Goal: Transaction & Acquisition: Book appointment/travel/reservation

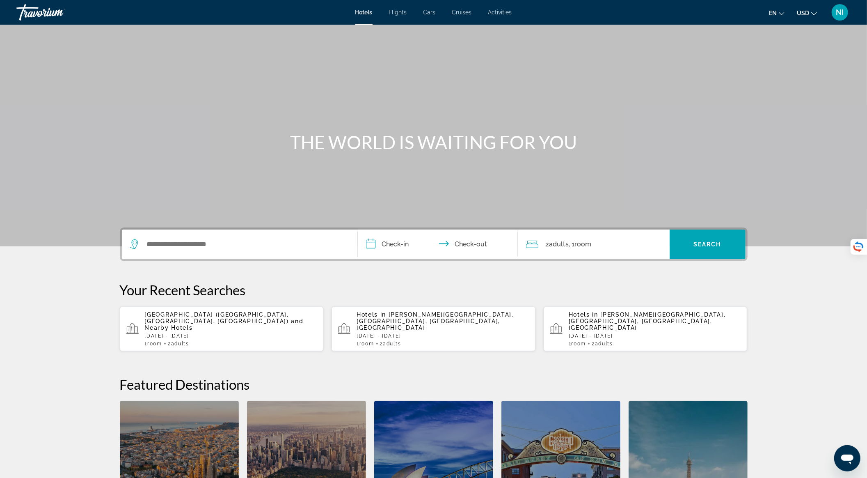
click at [501, 10] on span "Activities" at bounding box center [500, 12] width 24 height 7
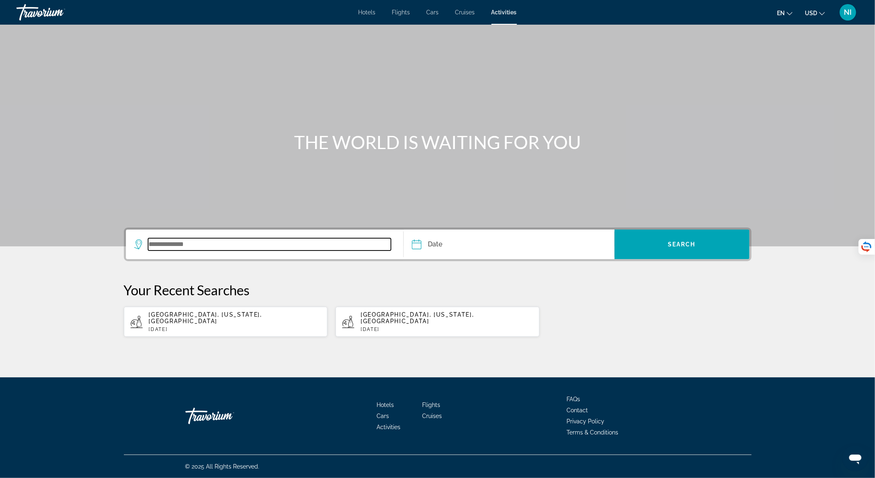
click at [225, 245] on input "Search widget" at bounding box center [269, 244] width 243 height 12
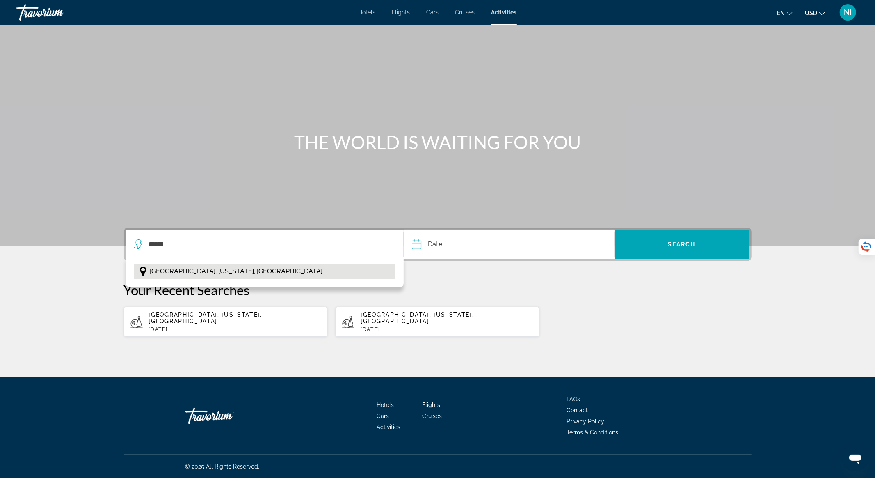
click at [219, 269] on span "[GEOGRAPHIC_DATA], [US_STATE], [GEOGRAPHIC_DATA]" at bounding box center [236, 270] width 173 height 11
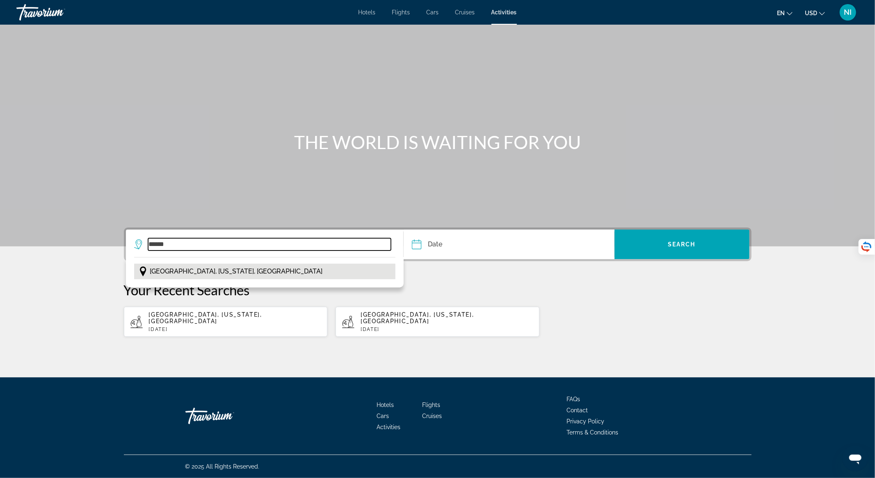
type input "**********"
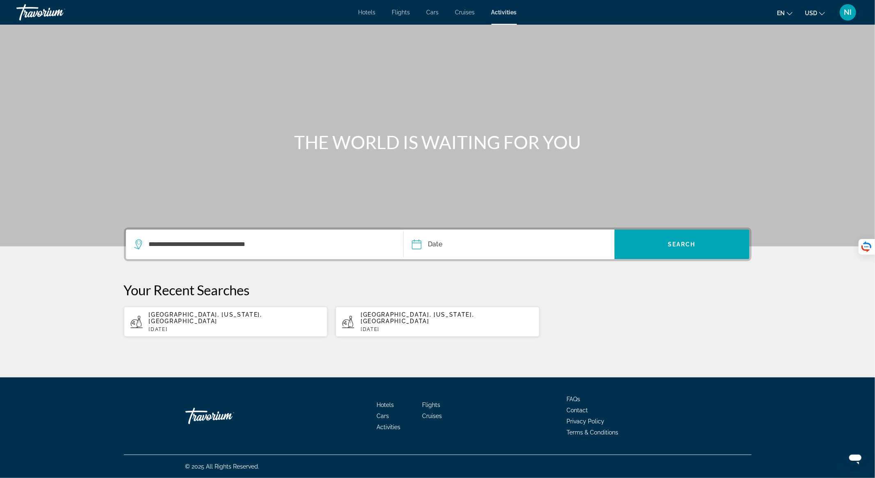
click at [449, 248] on input "Date" at bounding box center [462, 245] width 104 height 32
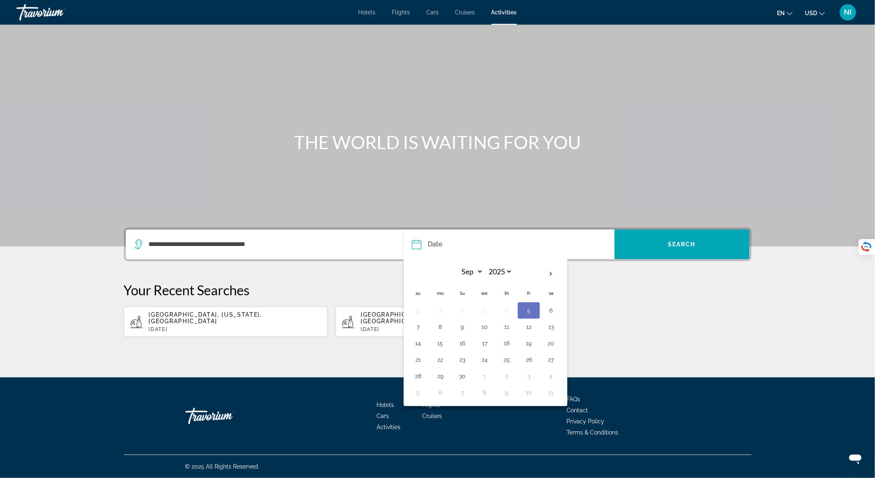
click at [526, 307] on button "5" at bounding box center [528, 309] width 13 height 11
type input "**********"
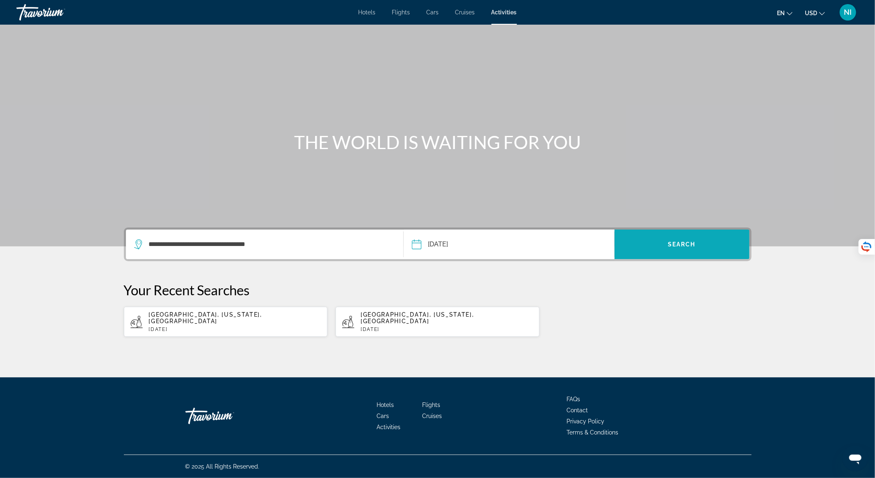
click at [661, 250] on span "Search widget" at bounding box center [682, 244] width 135 height 20
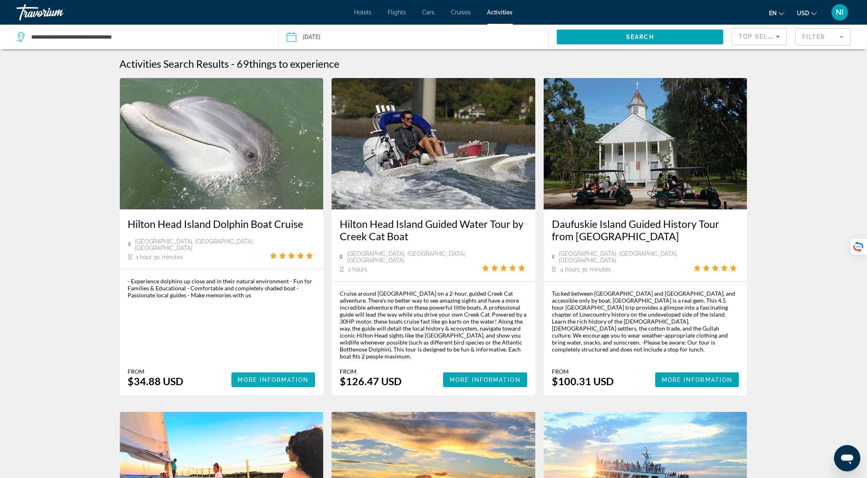
click at [265, 376] on span "More Information" at bounding box center [273, 379] width 71 height 7
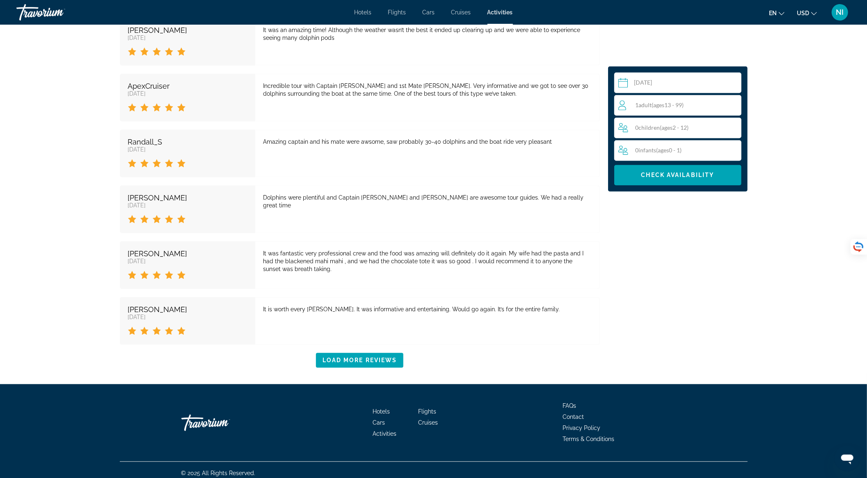
scroll to position [1300, 0]
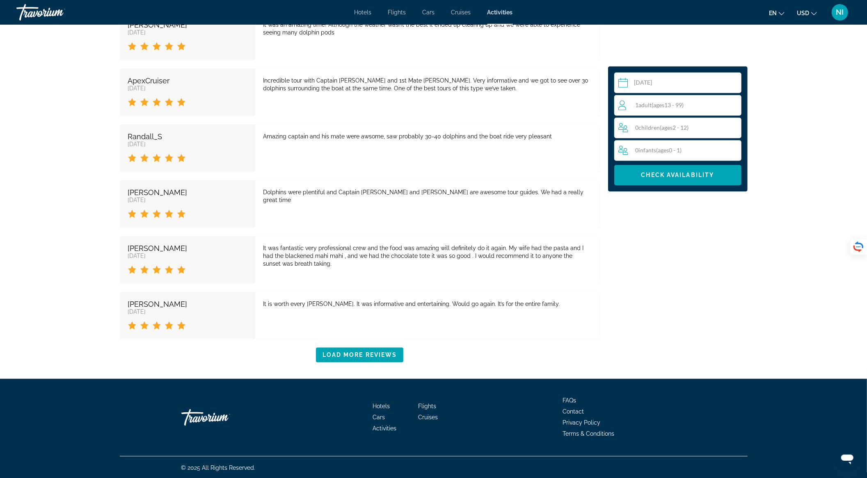
click at [645, 105] on span "Adult" at bounding box center [645, 105] width 13 height 7
click at [734, 103] on icon "Increment adults" at bounding box center [733, 105] width 7 height 10
click at [693, 174] on span "Check Availability" at bounding box center [677, 175] width 73 height 7
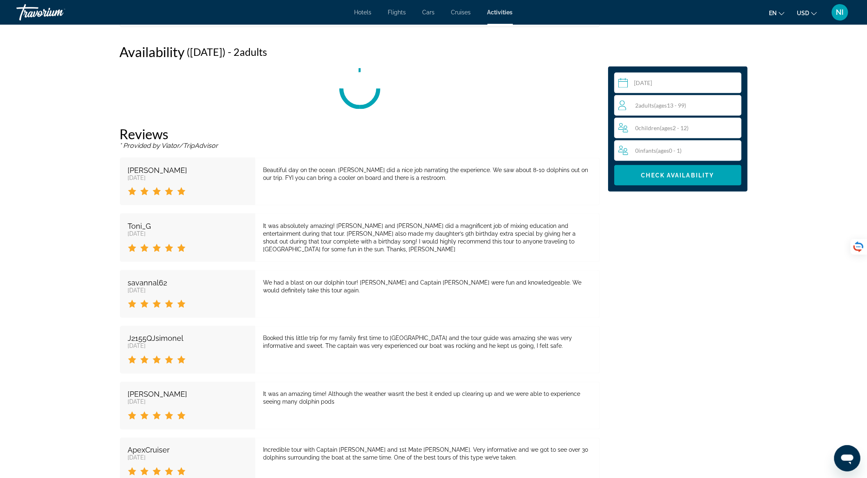
scroll to position [957, 0]
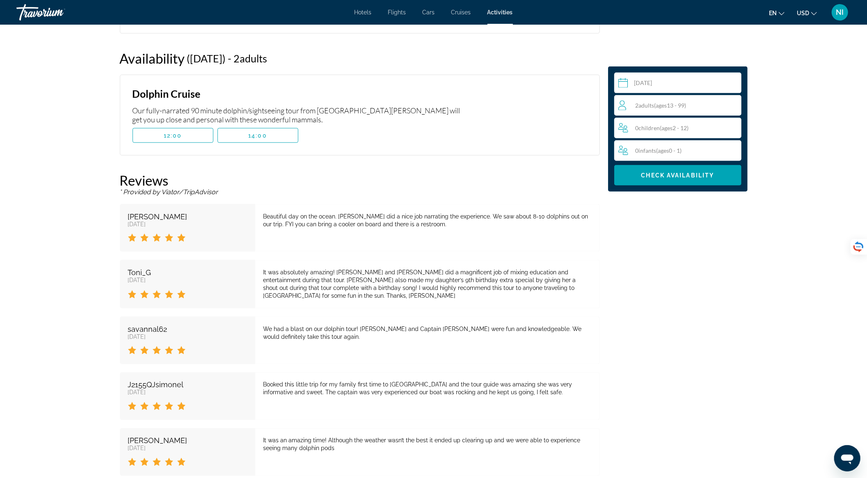
click at [650, 80] on input "Main content" at bounding box center [679, 84] width 130 height 23
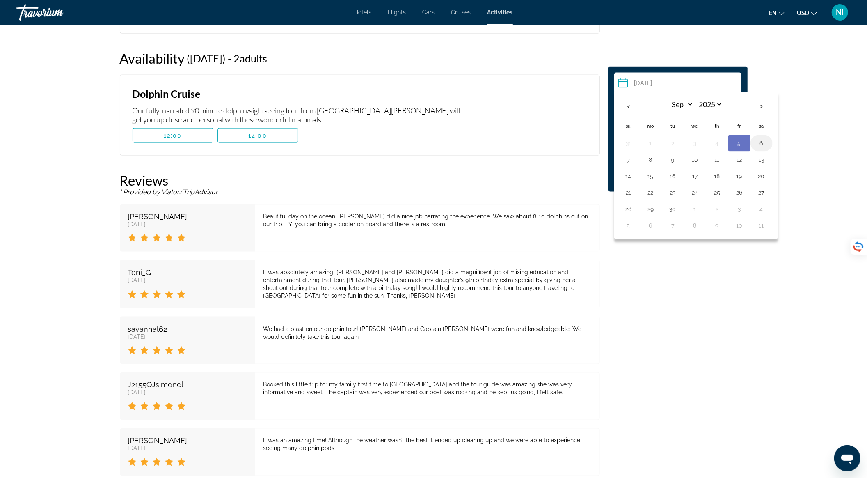
click at [764, 141] on button "6" at bounding box center [761, 142] width 13 height 11
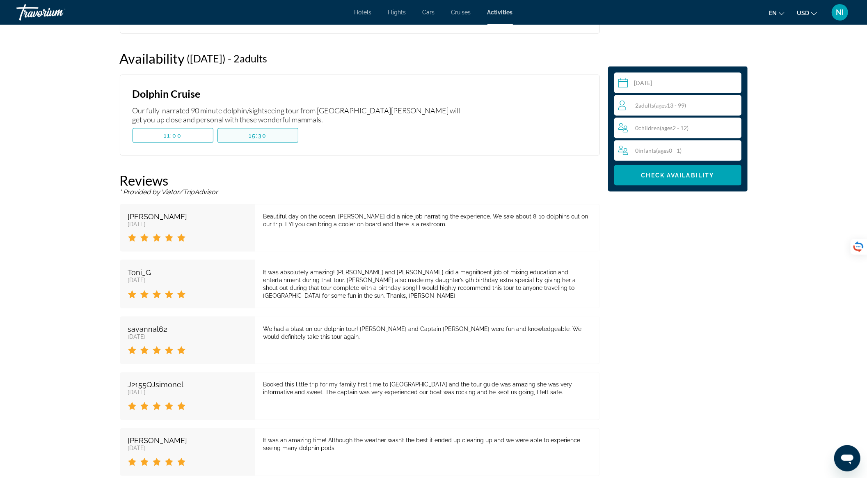
drag, startPoint x: 268, startPoint y: 137, endPoint x: 273, endPoint y: 138, distance: 5.0
click at [269, 137] on span "Main content" at bounding box center [258, 136] width 80 height 20
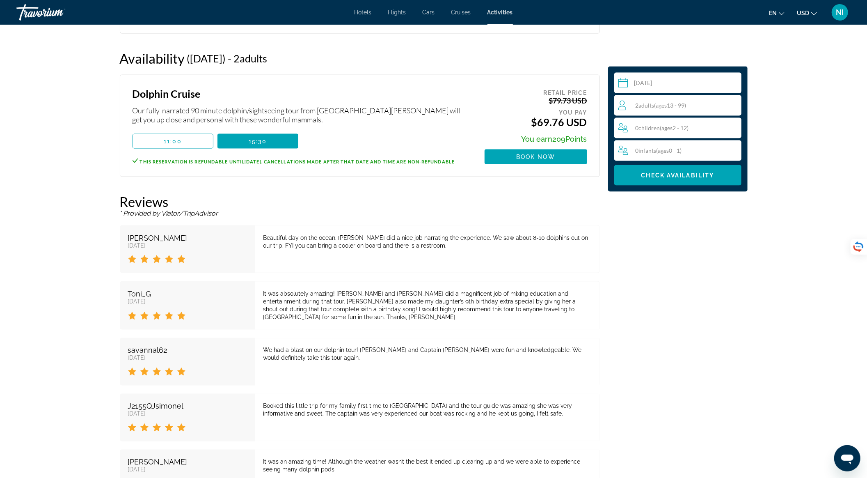
click at [652, 79] on input "**********" at bounding box center [679, 84] width 130 height 23
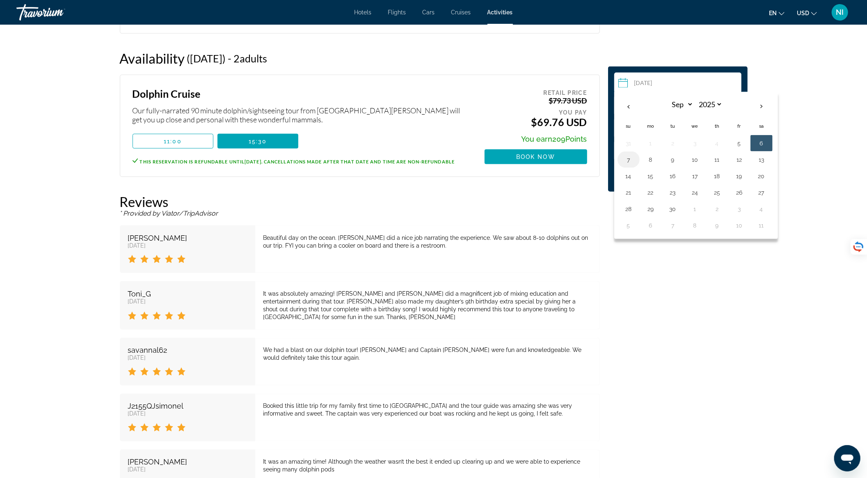
click at [633, 156] on button "7" at bounding box center [628, 159] width 13 height 11
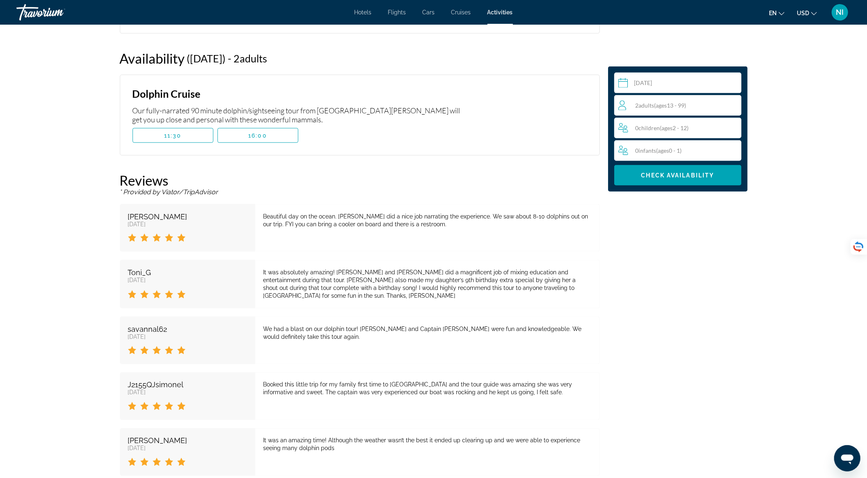
click at [654, 81] on input "**********" at bounding box center [679, 84] width 130 height 23
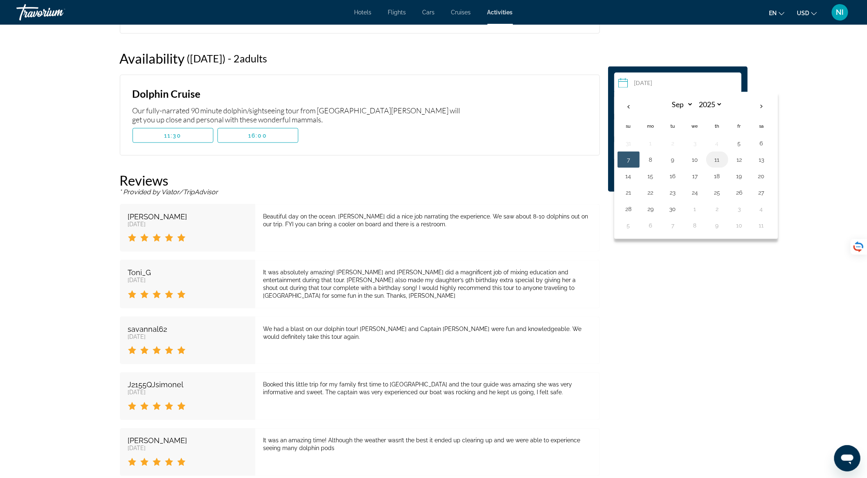
click at [714, 162] on button "11" at bounding box center [717, 159] width 13 height 11
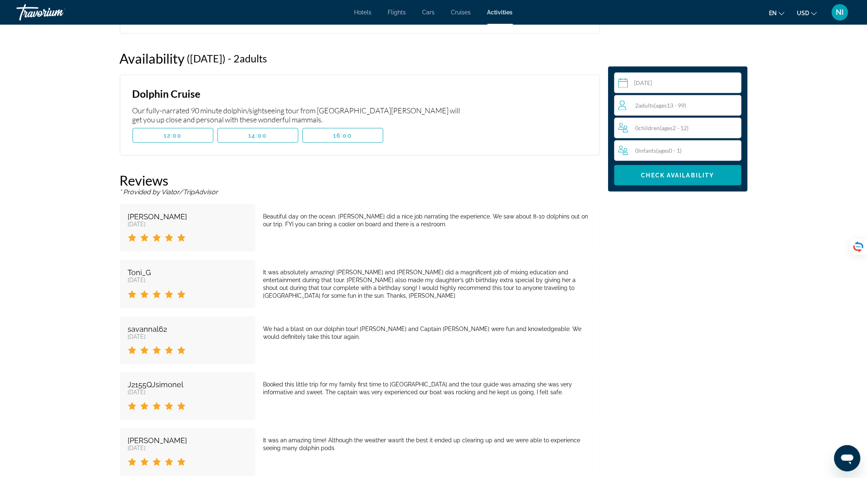
click at [655, 82] on input "**********" at bounding box center [679, 84] width 130 height 23
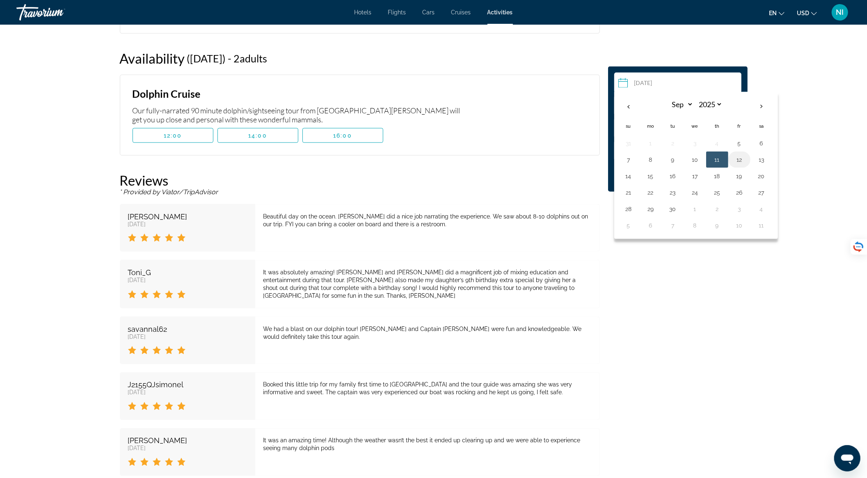
click at [738, 163] on button "12" at bounding box center [739, 159] width 13 height 11
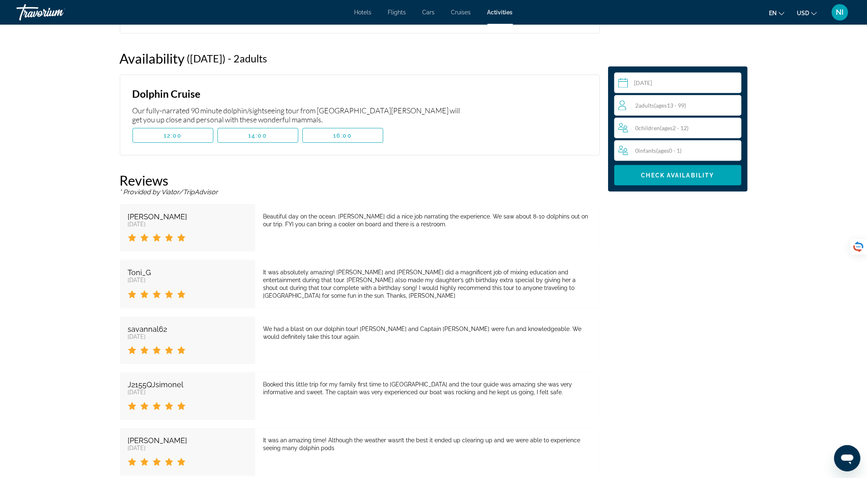
click at [673, 79] on input "**********" at bounding box center [679, 84] width 130 height 23
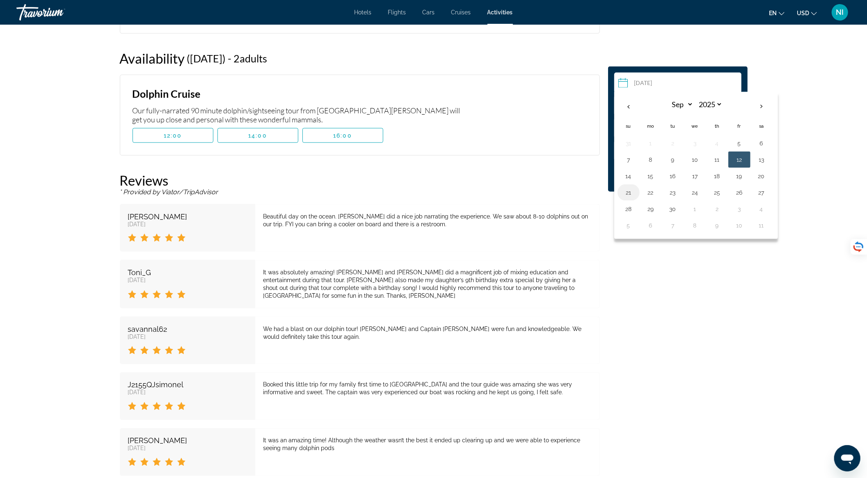
click at [625, 192] on button "21" at bounding box center [628, 192] width 13 height 11
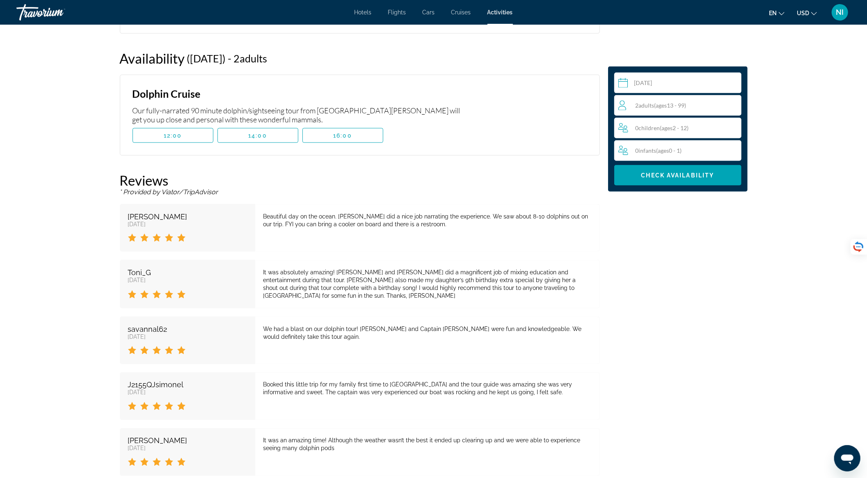
click at [685, 73] on input "**********" at bounding box center [679, 84] width 130 height 23
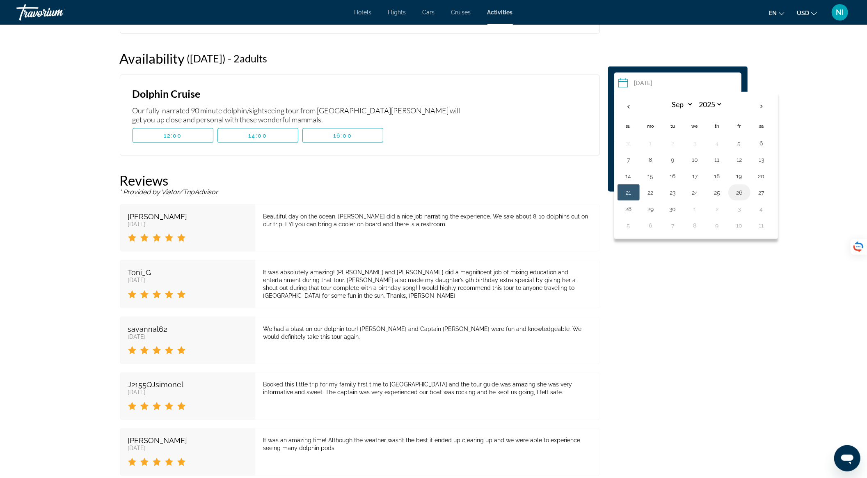
click at [735, 187] on button "26" at bounding box center [739, 192] width 13 height 11
type input "**********"
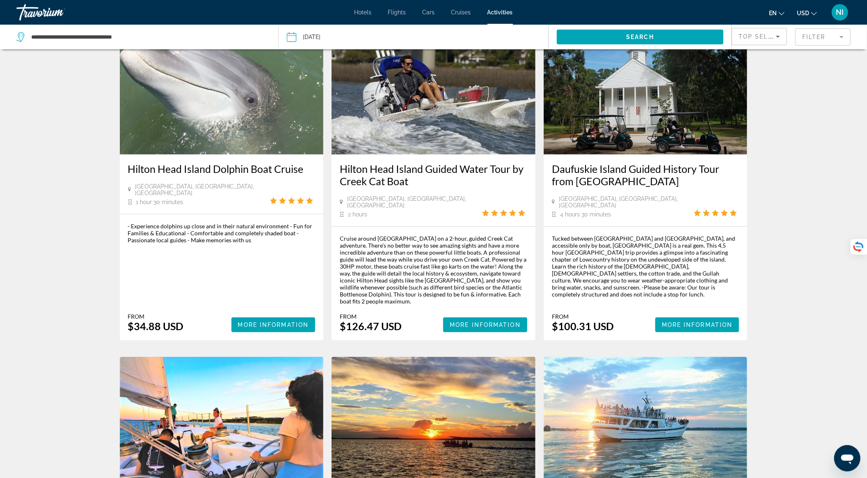
scroll to position [219, 0]
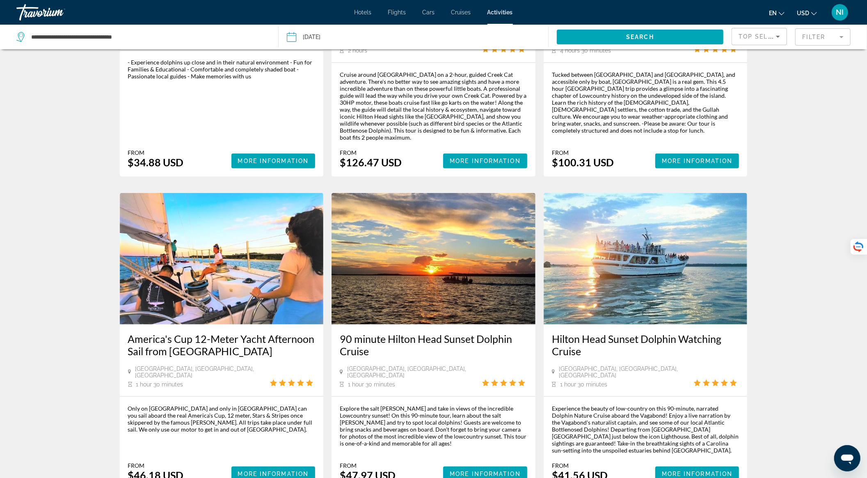
click at [428, 266] on img "Main content" at bounding box center [434, 258] width 204 height 131
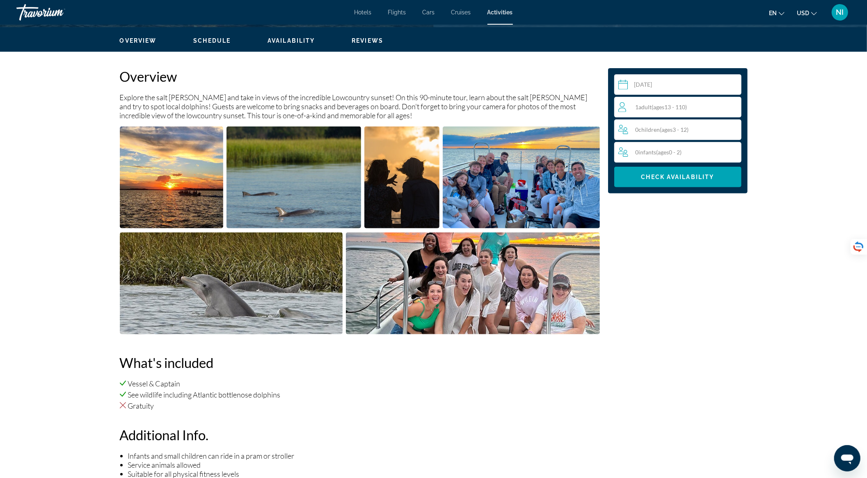
scroll to position [109, 0]
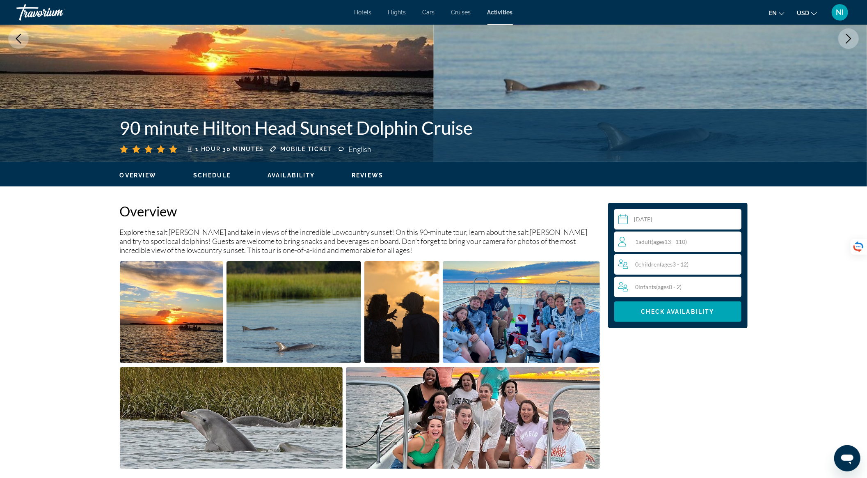
click at [661, 243] on span "ages" at bounding box center [659, 241] width 11 height 7
click at [732, 238] on icon "Increment adults" at bounding box center [733, 241] width 7 height 10
click at [694, 310] on span "Check Availability" at bounding box center [677, 311] width 73 height 7
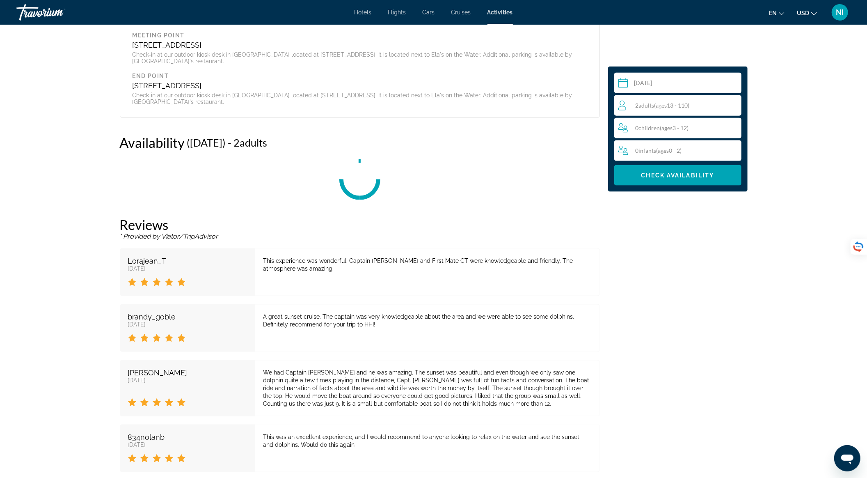
scroll to position [937, 0]
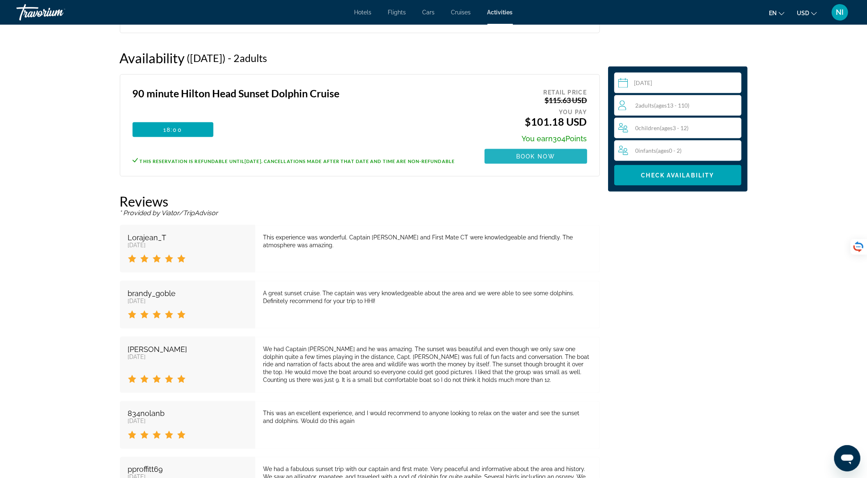
click at [555, 159] on span "Book now" at bounding box center [535, 156] width 39 height 7
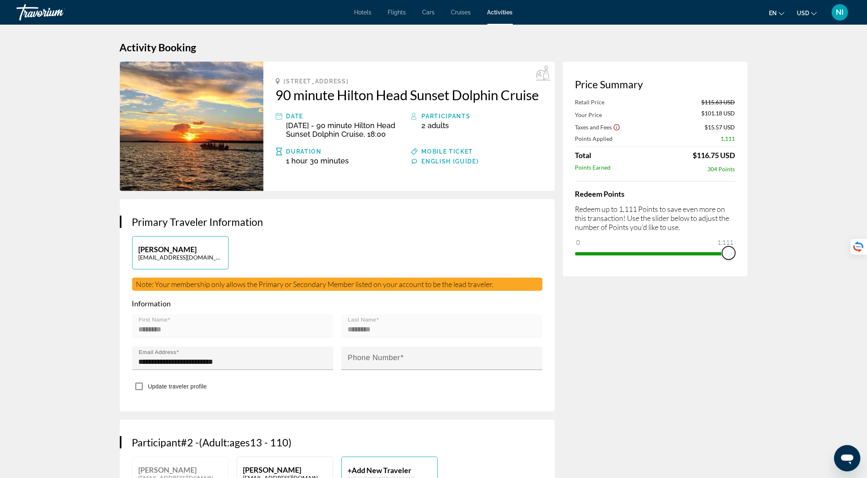
drag, startPoint x: 581, startPoint y: 240, endPoint x: 746, endPoint y: 243, distance: 164.6
click at [746, 243] on div "Price Summary Retail Price $115.63 USD Your Price $101.18 USD Taxes and Fees $1…" at bounding box center [655, 169] width 185 height 215
click at [279, 80] on icon "Main content" at bounding box center [278, 81] width 4 height 6
drag, startPoint x: 283, startPoint y: 80, endPoint x: 478, endPoint y: 83, distance: 195.7
click at [478, 83] on div "[STREET_ADDRESS]" at bounding box center [409, 81] width 267 height 7
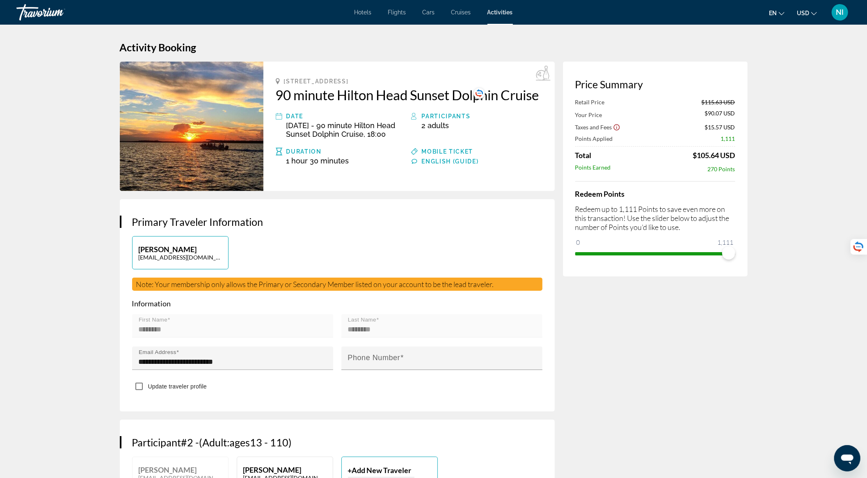
copy span "[STREET_ADDRESS]"
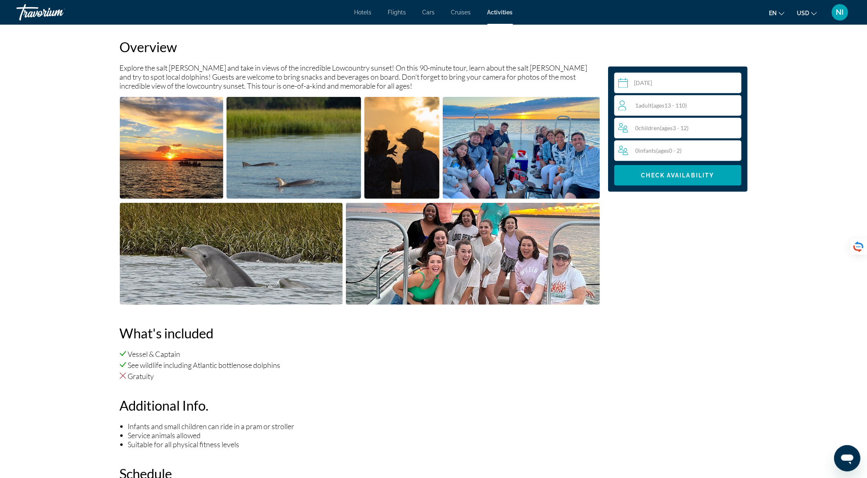
scroll to position [109, 0]
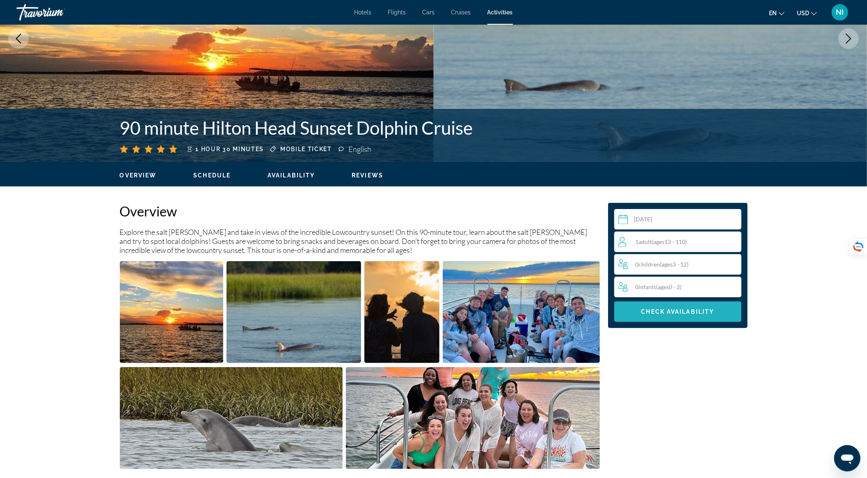
click at [683, 312] on span "Check Availability" at bounding box center [677, 311] width 73 height 7
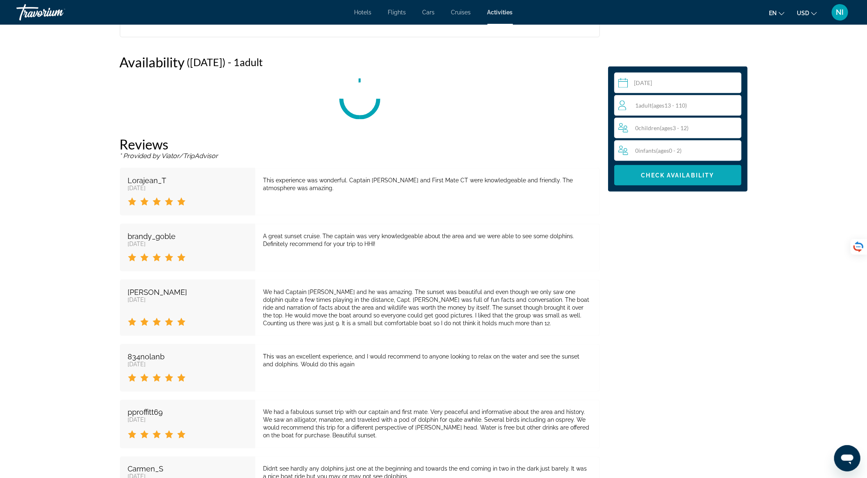
scroll to position [937, 0]
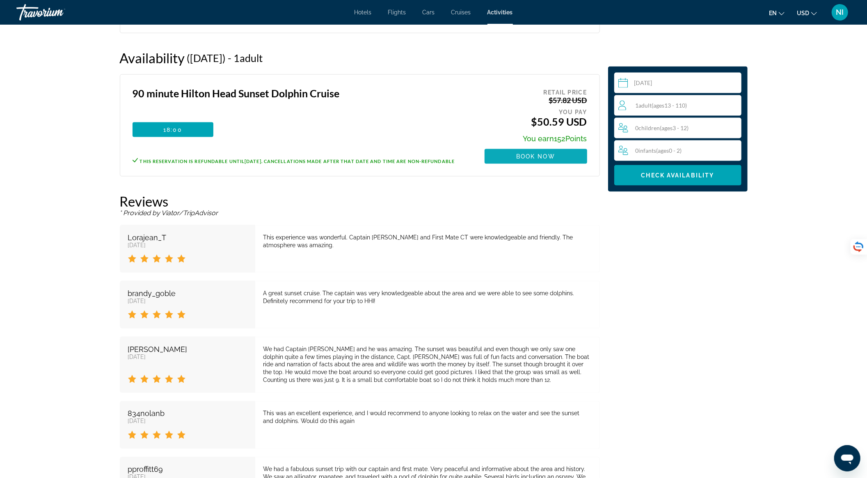
click at [579, 156] on span "Main content" at bounding box center [536, 156] width 103 height 20
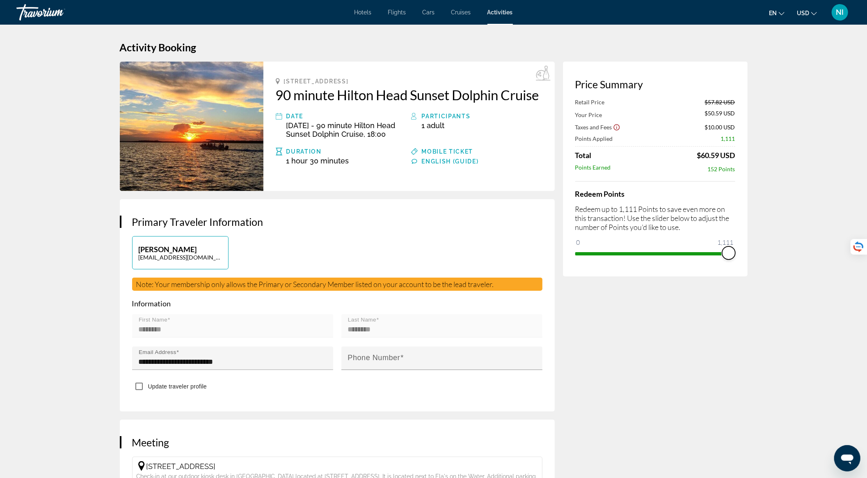
drag, startPoint x: 584, startPoint y: 240, endPoint x: 736, endPoint y: 241, distance: 151.8
click at [736, 241] on div "Price Summary Retail Price $57.82 USD Your Price $50.59 USD Taxes and Fees $10.…" at bounding box center [655, 169] width 185 height 215
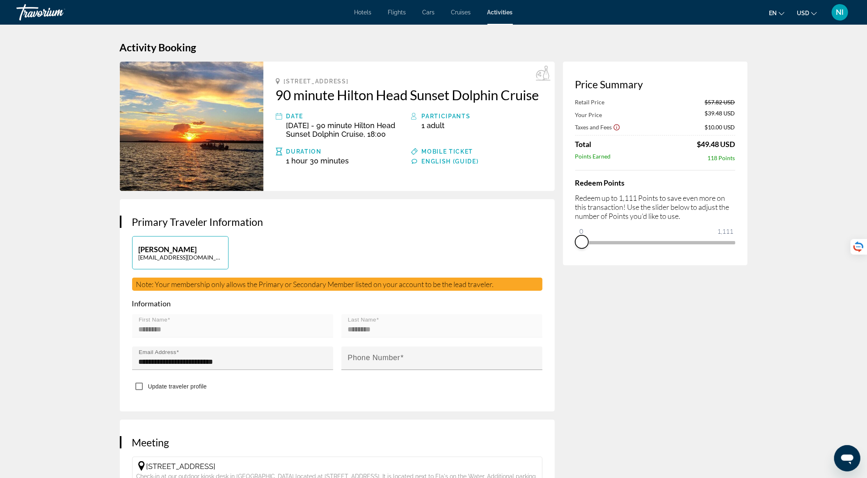
drag, startPoint x: 729, startPoint y: 257, endPoint x: 568, endPoint y: 277, distance: 161.7
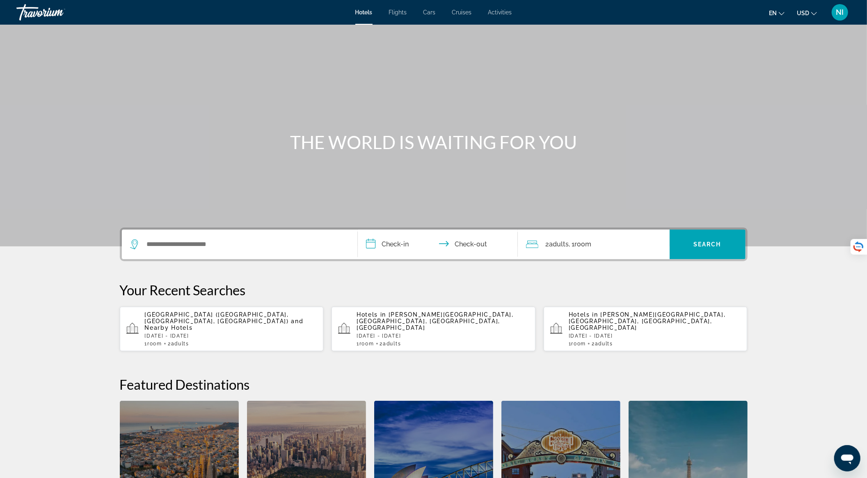
click at [497, 16] on div "Hotels Flights Cars Cruises Activities Hotels Flights Cars Cruises Activities e…" at bounding box center [433, 12] width 867 height 21
click at [496, 14] on span "Activities" at bounding box center [500, 12] width 24 height 7
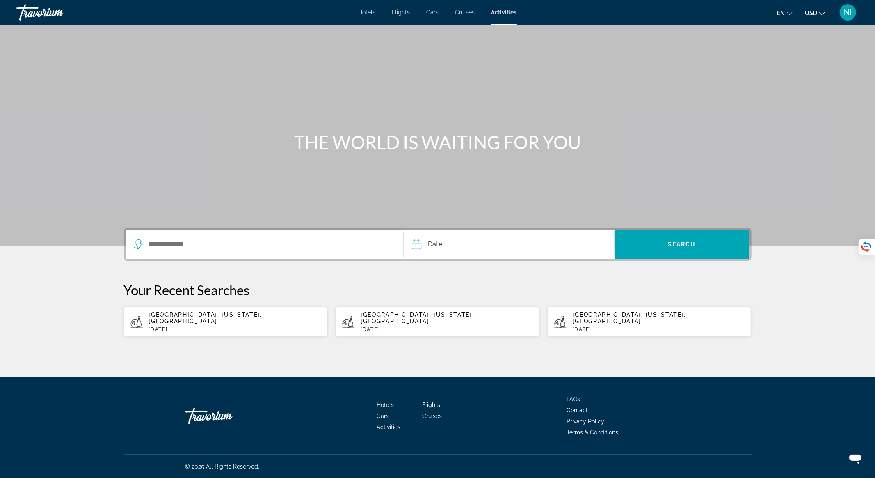
click at [247, 252] on div "Search widget" at bounding box center [264, 244] width 261 height 30
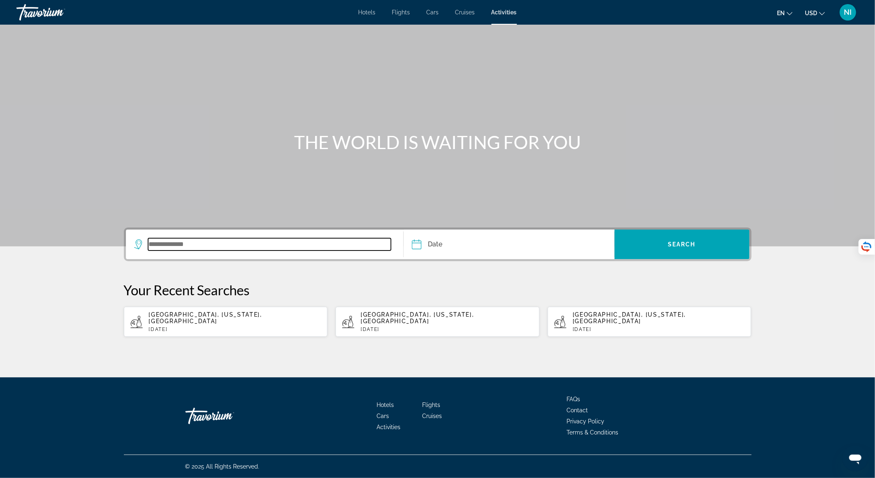
click at [208, 245] on input "Search widget" at bounding box center [269, 244] width 243 height 12
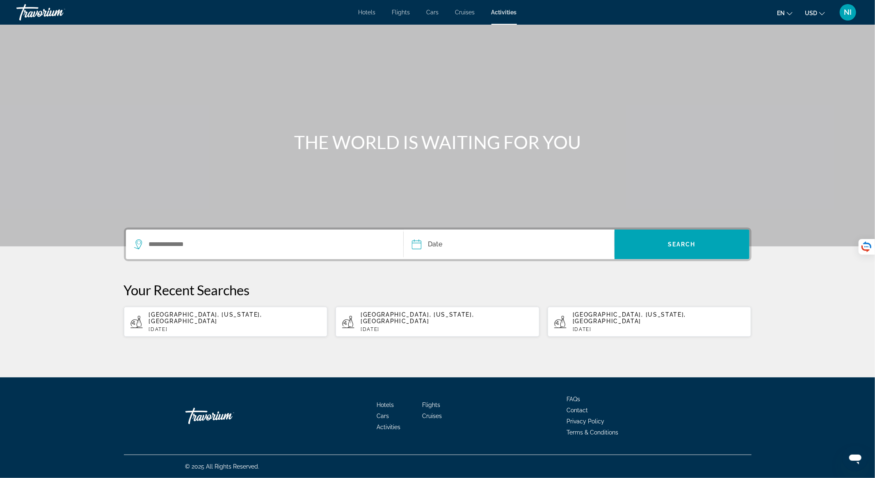
click at [204, 315] on span "[GEOGRAPHIC_DATA], [US_STATE], [GEOGRAPHIC_DATA]" at bounding box center [205, 317] width 113 height 13
type input "**********"
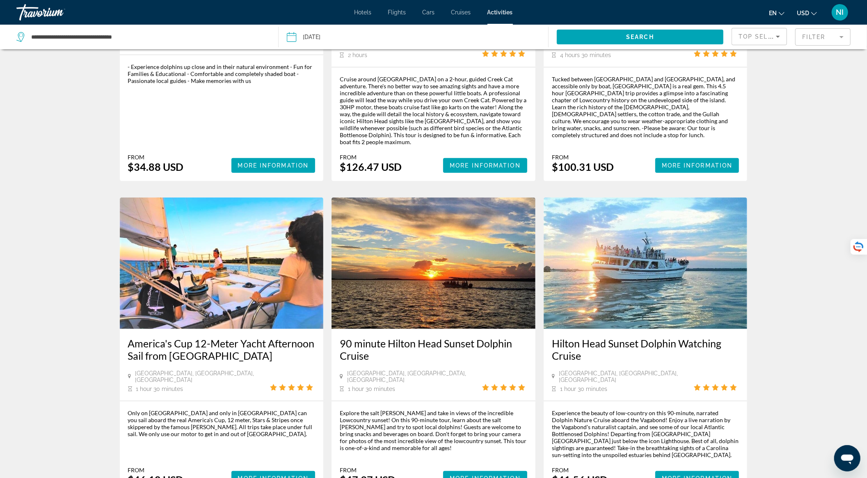
scroll to position [219, 0]
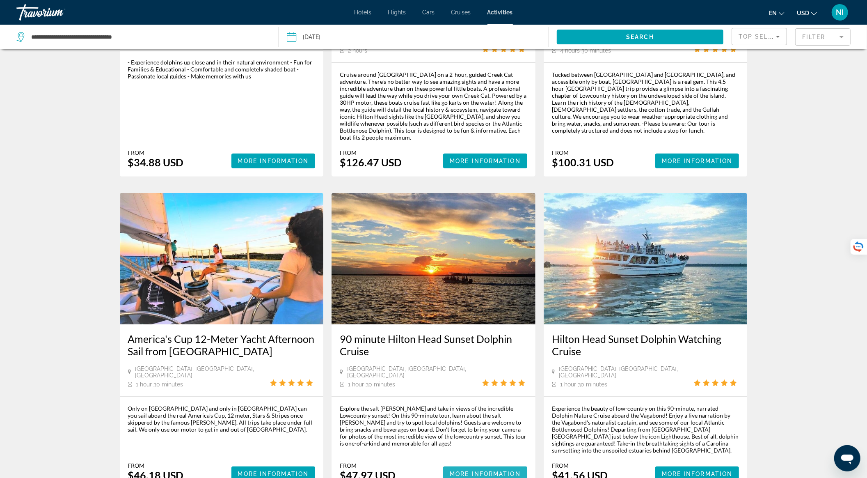
click at [474, 470] on span "More Information" at bounding box center [485, 473] width 71 height 7
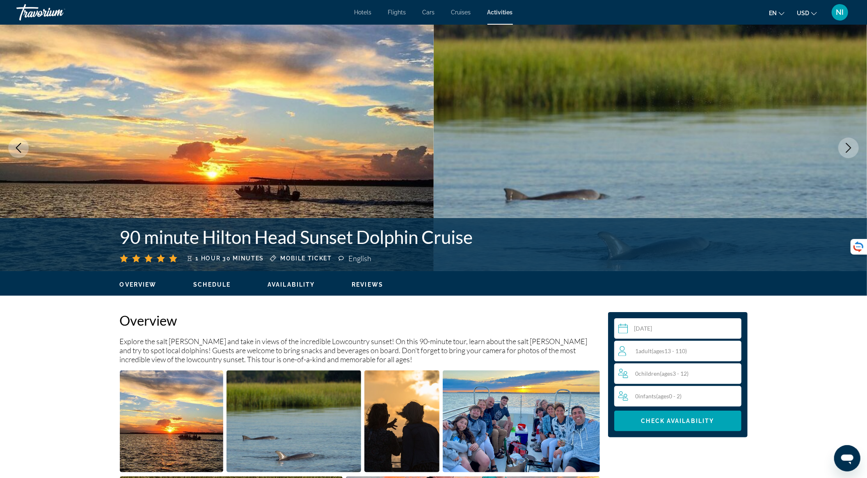
click at [670, 349] on span "( ages 13 - 110)" at bounding box center [669, 350] width 35 height 7
click at [729, 350] on div "1 Adult Adults ( ages 13 - 110) min : 1, max : 15" at bounding box center [679, 350] width 123 height 13
click at [730, 350] on icon "Increment adults" at bounding box center [733, 350] width 7 height 7
click at [733, 350] on icon "Increment adults" at bounding box center [733, 350] width 7 height 7
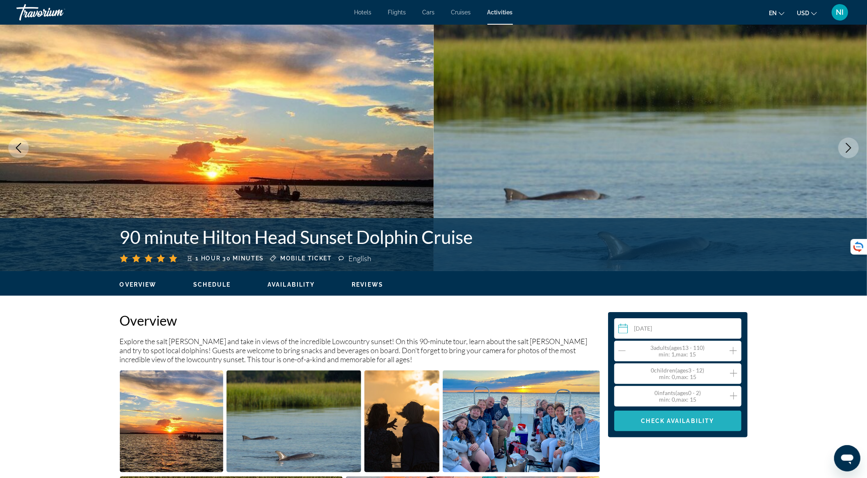
click at [703, 420] on span "Check Availability" at bounding box center [677, 420] width 73 height 7
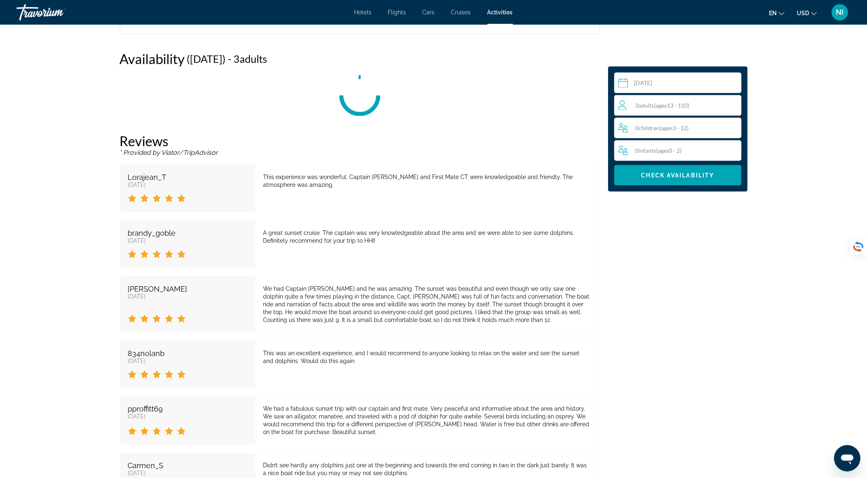
scroll to position [937, 0]
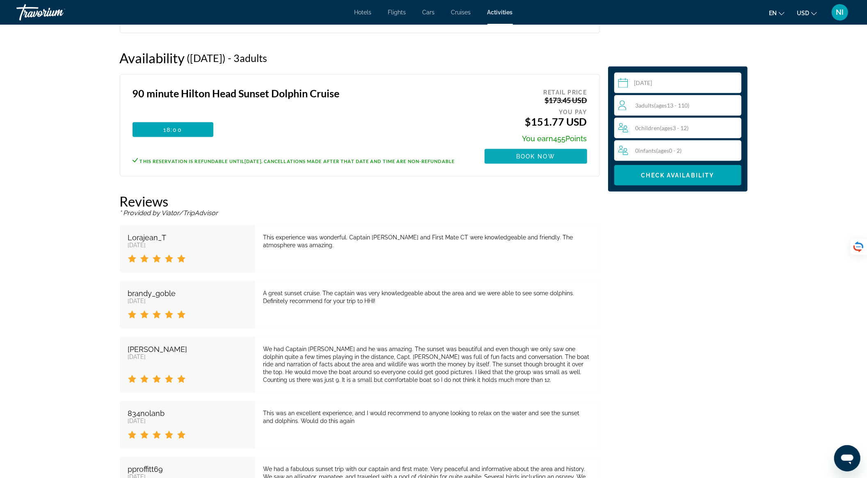
click at [542, 155] on span "Book now" at bounding box center [535, 156] width 39 height 7
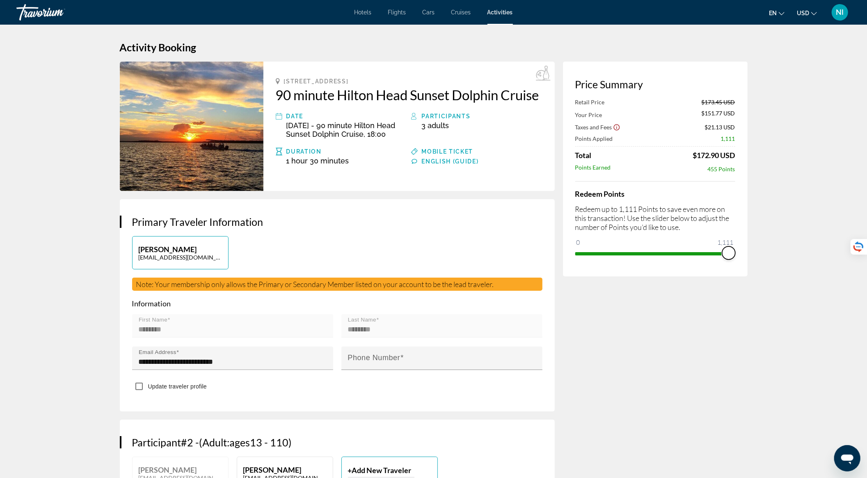
drag, startPoint x: 583, startPoint y: 241, endPoint x: 738, endPoint y: 242, distance: 154.3
click at [738, 242] on div "Price Summary Retail Price $173.45 USD Your Price $151.77 USD Taxes and Fees $2…" at bounding box center [655, 169] width 185 height 215
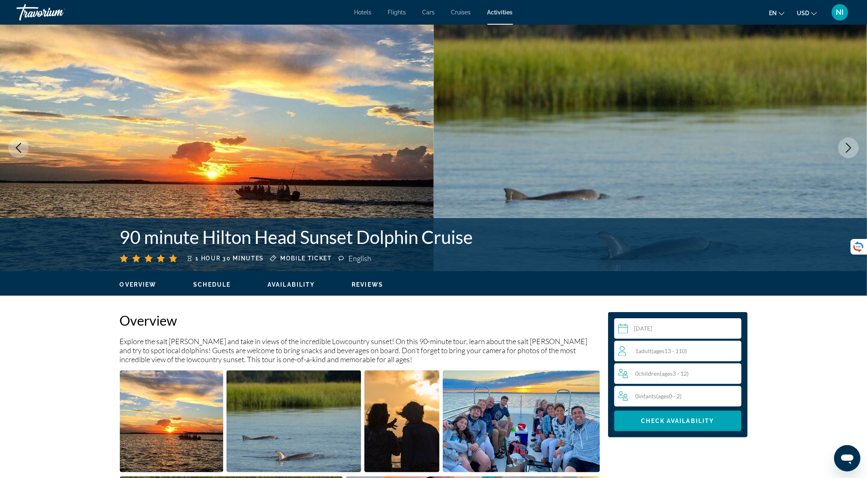
click at [631, 351] on div "1 Adult Adults ( ages 13 - 110)" at bounding box center [679, 351] width 123 height 10
click at [741, 348] on div "Select a date Sep 5, 2025 Sep *** *** *** *** *** *** *** *** *** *** *** *** 2…" at bounding box center [678, 374] width 140 height 125
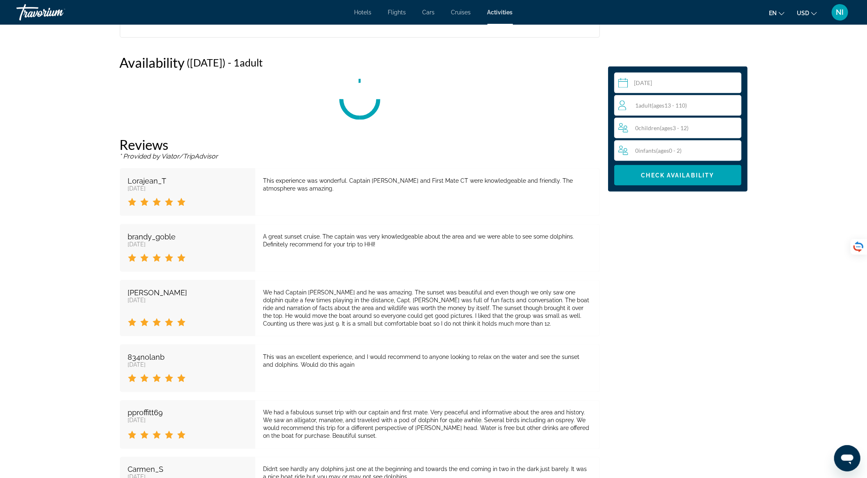
scroll to position [937, 0]
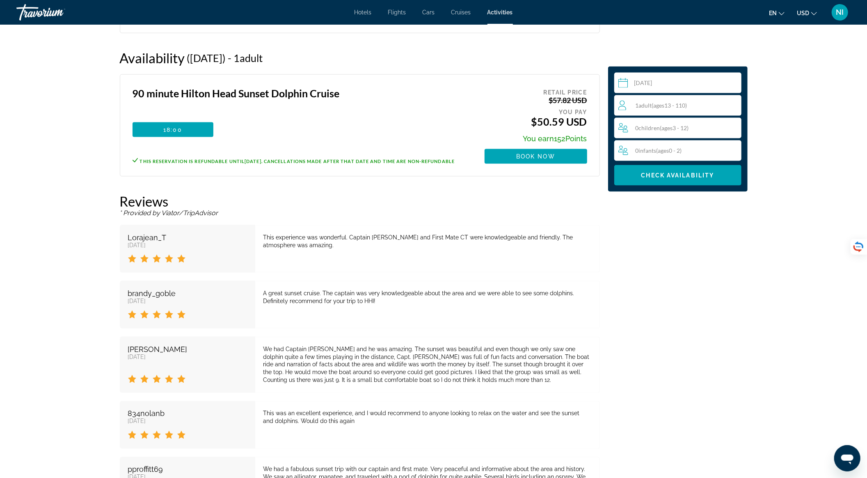
click at [681, 108] on span "( ages 13 - 110)" at bounding box center [669, 105] width 35 height 7
